Goal: Information Seeking & Learning: Learn about a topic

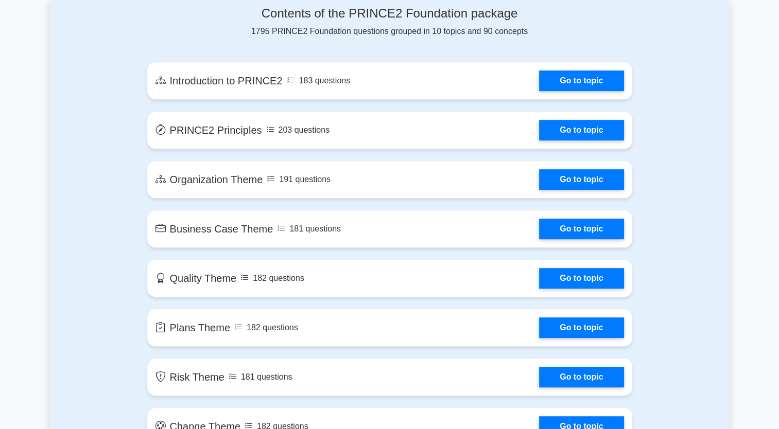
scroll to position [560, 0]
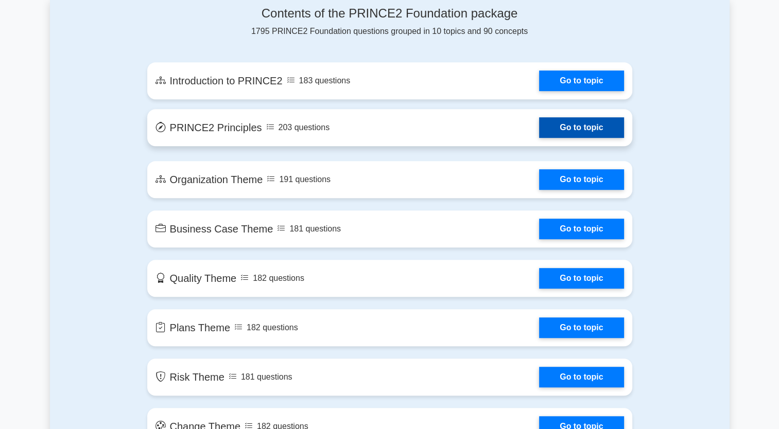
click at [544, 128] on link "Go to topic" at bounding box center [581, 127] width 84 height 21
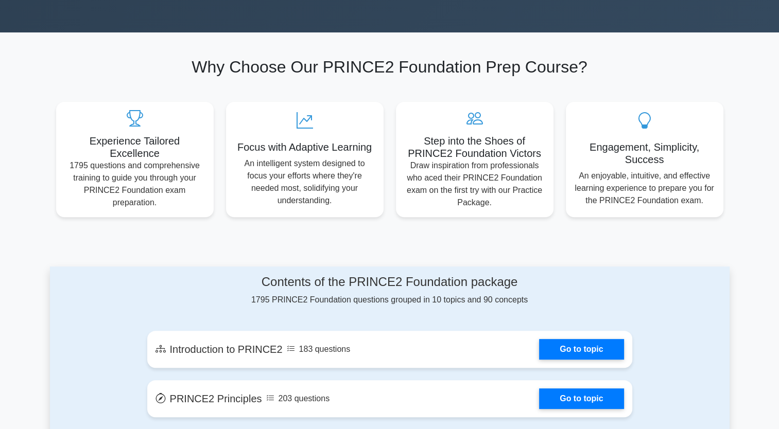
scroll to position [0, 0]
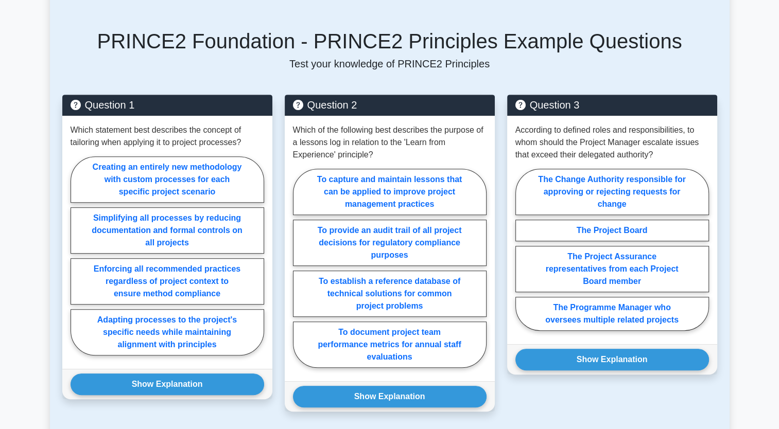
scroll to position [461, 0]
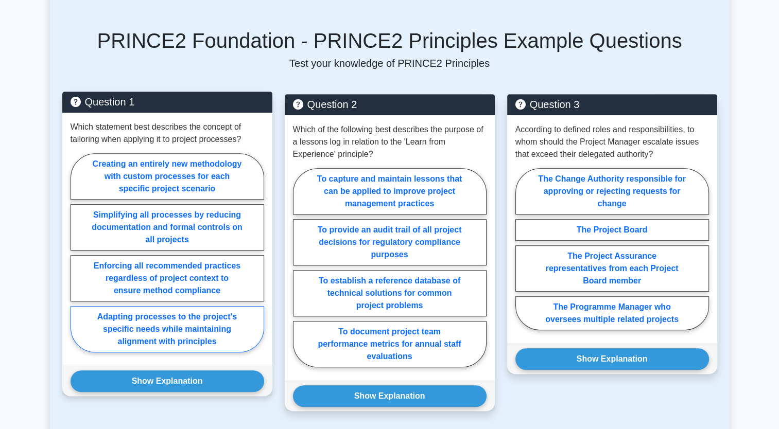
click at [126, 331] on label "Adapting processes to the project's specific needs while maintaining alignment …" at bounding box center [168, 329] width 194 height 46
click at [77, 260] on input "Adapting processes to the project's specific needs while maintaining alignment …" at bounding box center [74, 256] width 7 height 7
radio input "true"
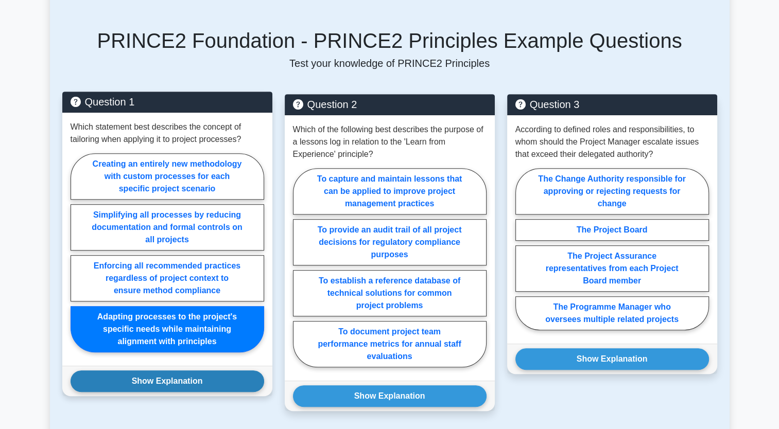
click at [149, 380] on button "Show Explanation" at bounding box center [168, 382] width 194 height 22
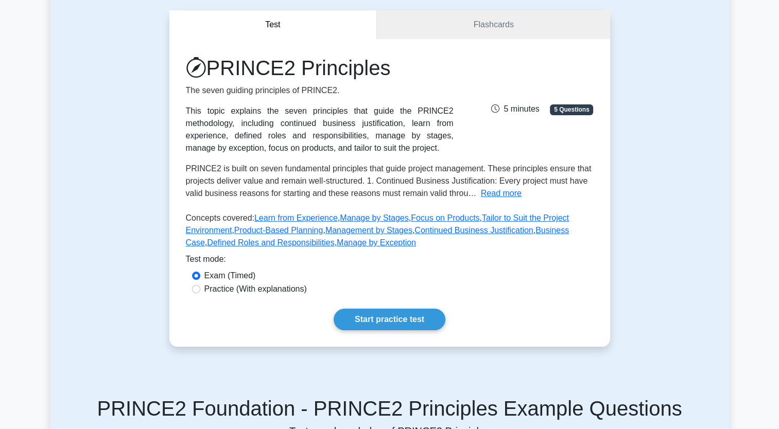
scroll to position [85, 0]
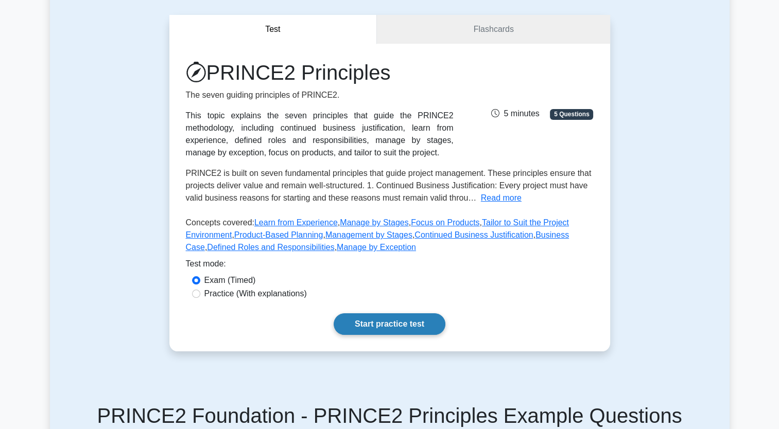
click at [375, 326] on link "Start practice test" at bounding box center [390, 325] width 112 height 22
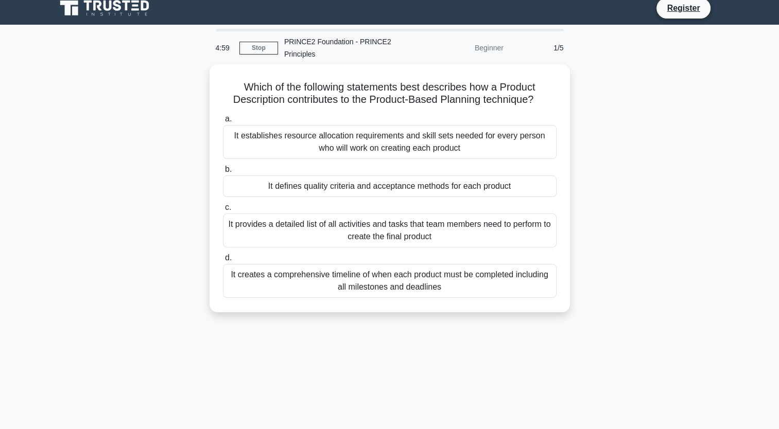
scroll to position [9, 0]
